Goal: Browse casually

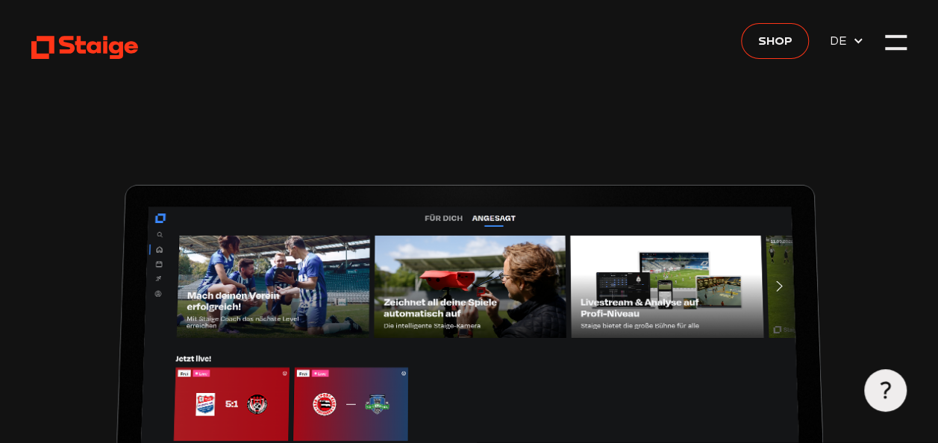
type input "0.8"
click at [899, 39] on div at bounding box center [895, 41] width 21 height 21
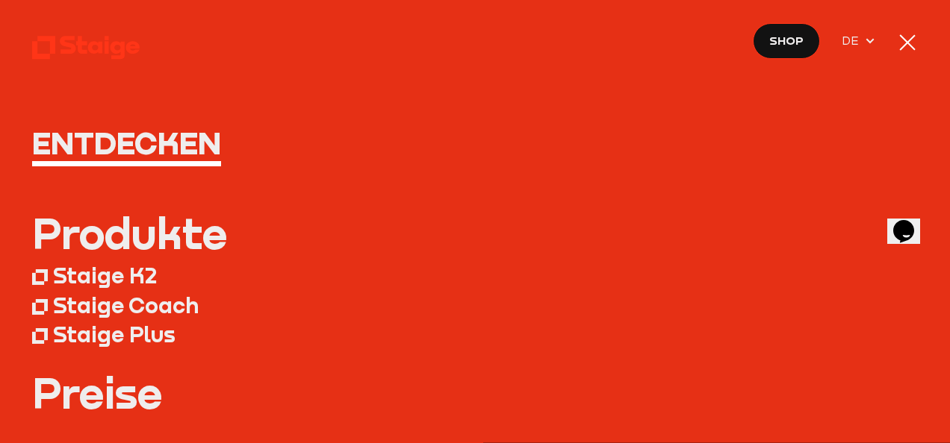
click at [899, 39] on div at bounding box center [907, 42] width 21 height 21
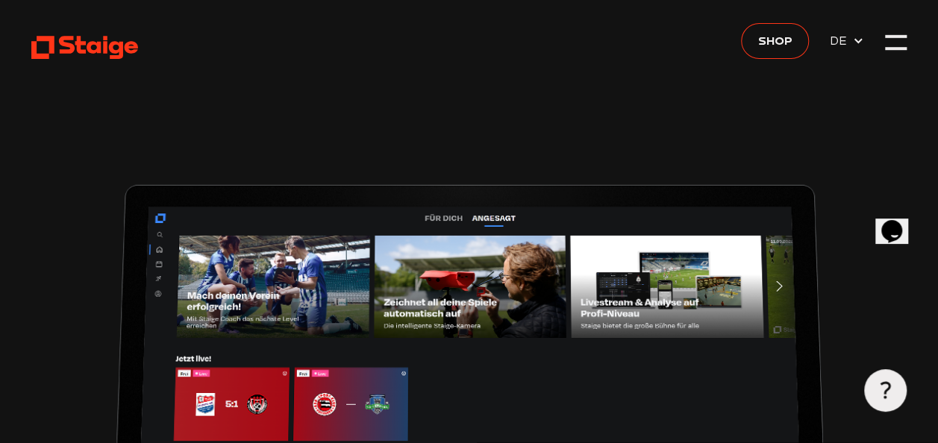
click at [77, 46] on icon at bounding box center [84, 47] width 107 height 26
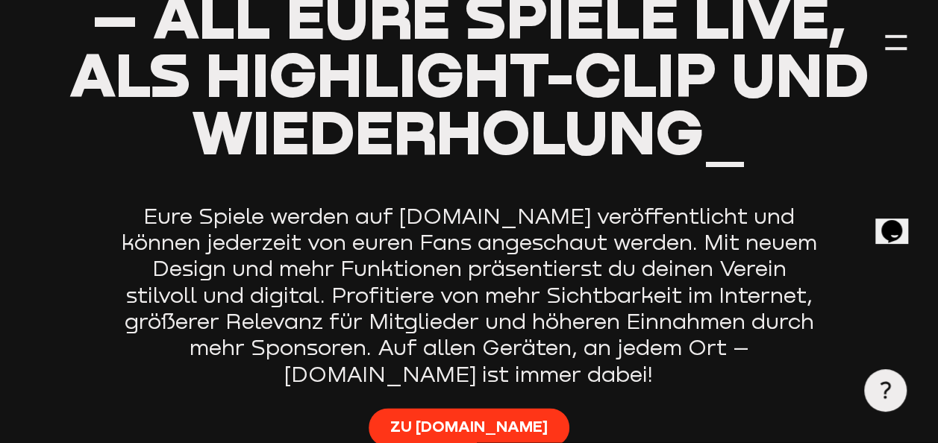
scroll to position [941, 0]
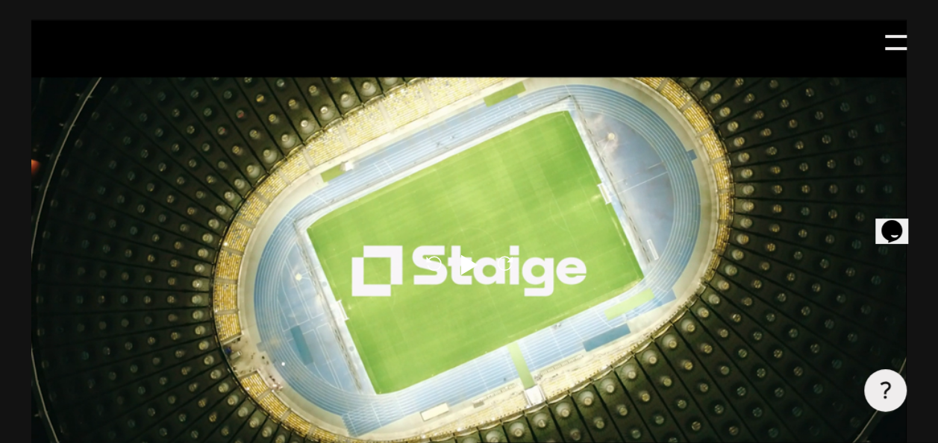
scroll to position [720, 0]
